Goal: Find contact information: Find contact information

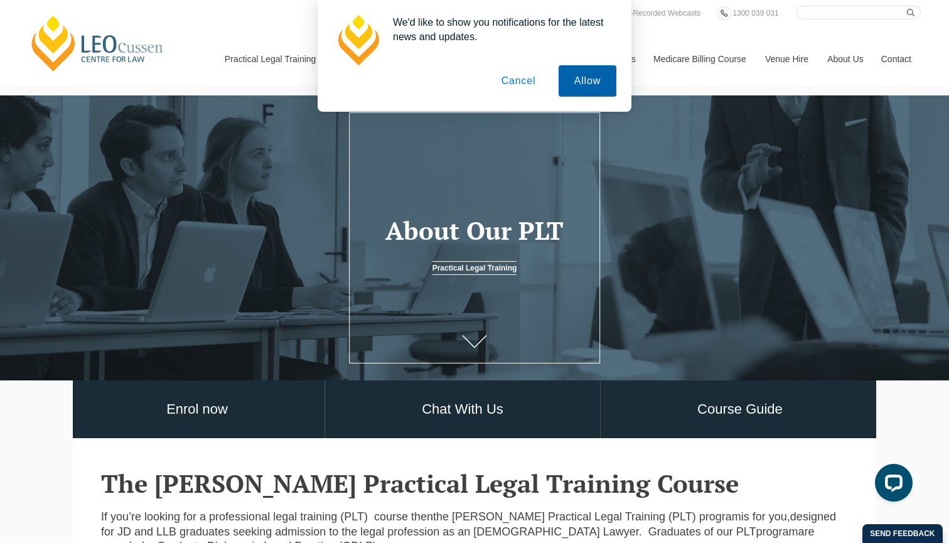
click at [578, 80] on button "Allow" at bounding box center [588, 80] width 58 height 31
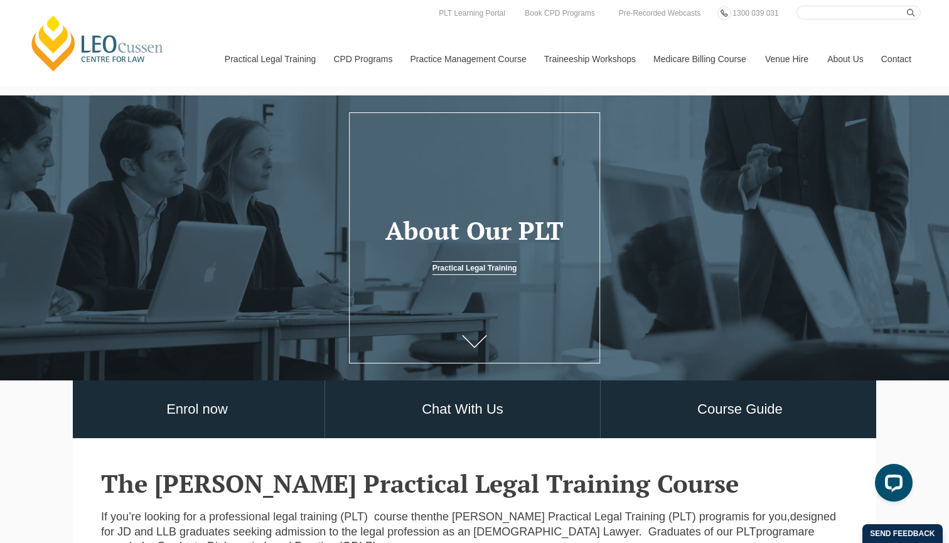
click at [900, 58] on link "Contact" at bounding box center [896, 59] width 49 height 54
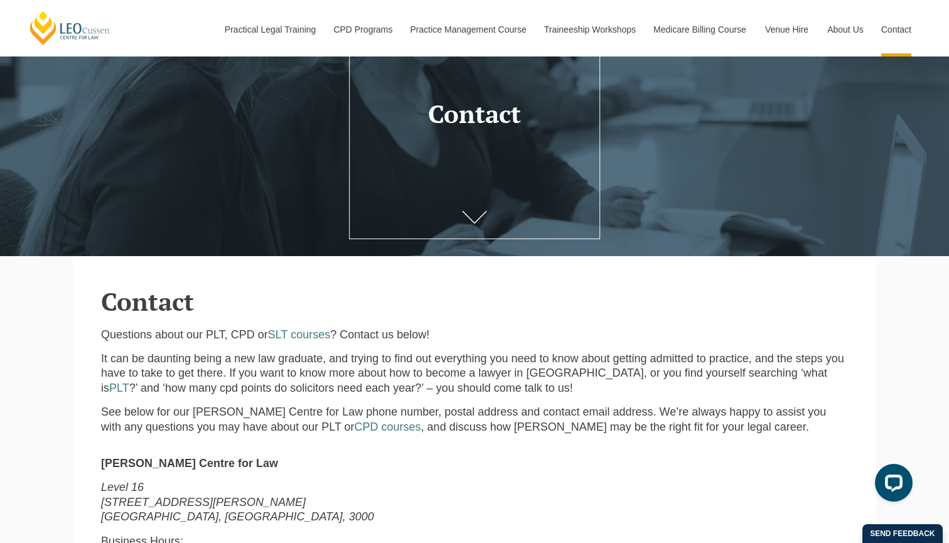
scroll to position [127, 0]
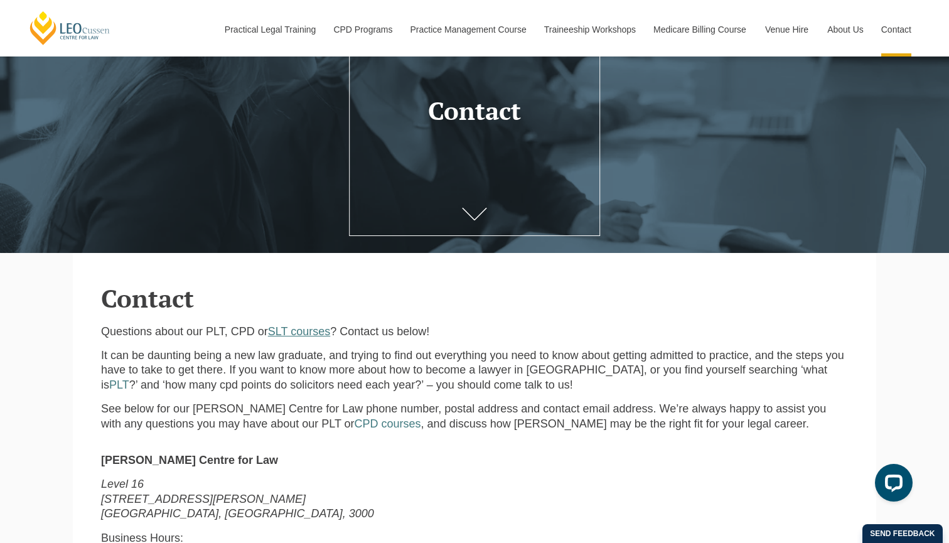
click at [281, 330] on link "SLT courses" at bounding box center [299, 331] width 62 height 13
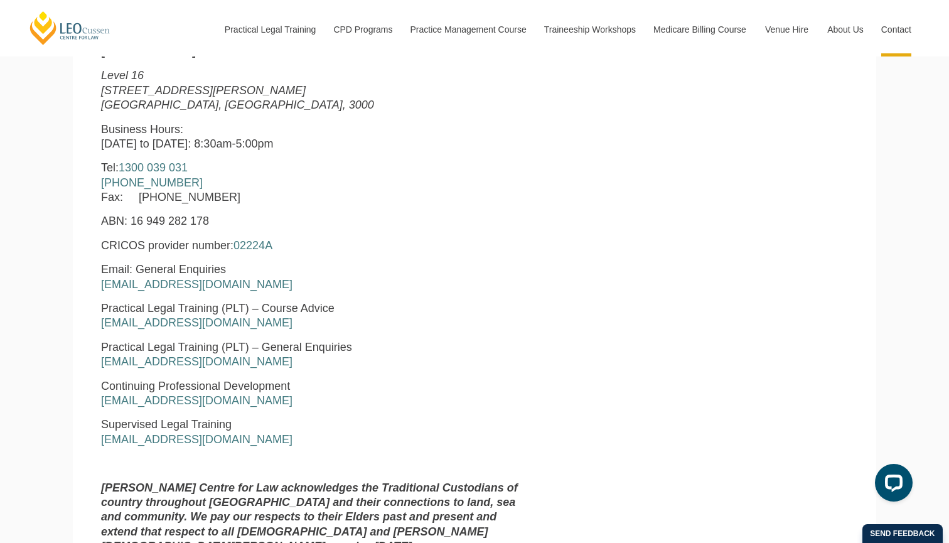
scroll to position [545, 0]
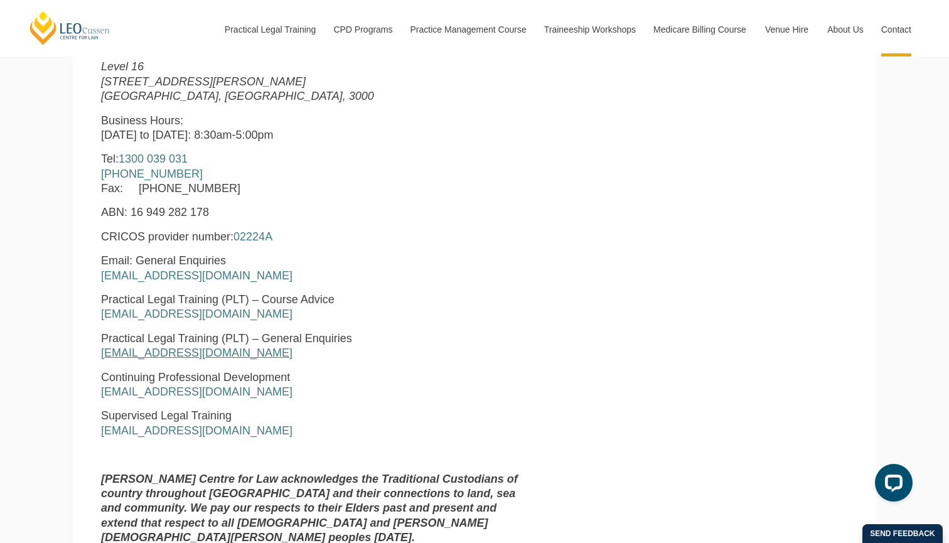
click at [198, 348] on link "pltadmin@leocussen.edu.au" at bounding box center [196, 352] width 191 height 13
